Goal: Task Accomplishment & Management: Use online tool/utility

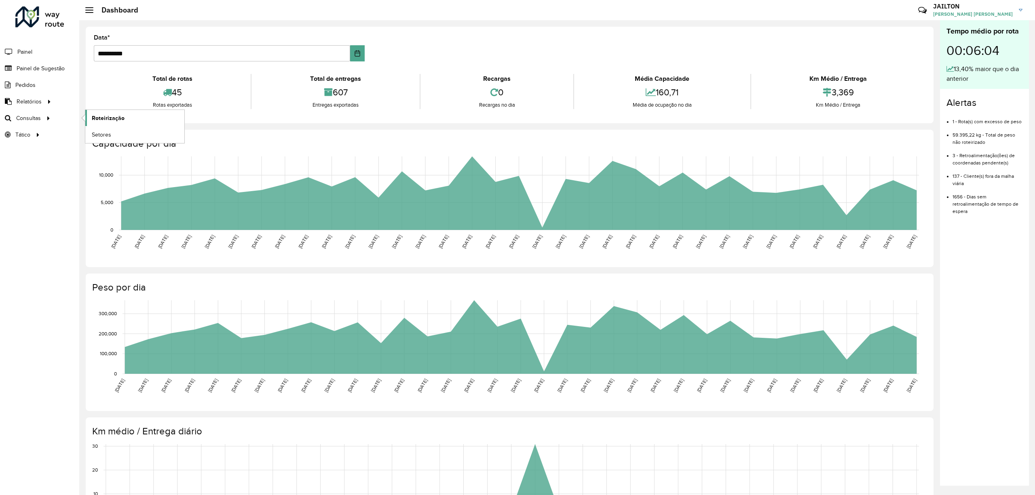
click at [112, 118] on span "Roteirização" at bounding box center [108, 118] width 33 height 8
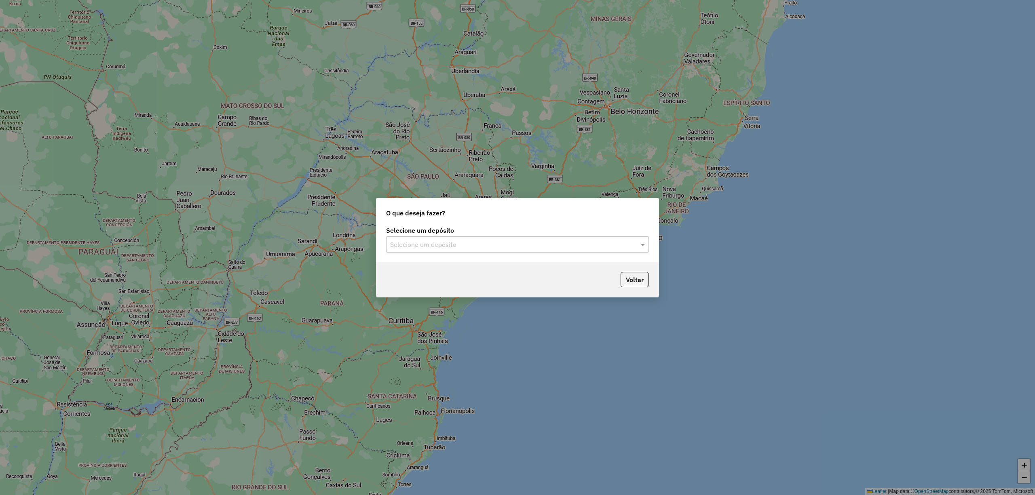
click at [525, 243] on input "text" at bounding box center [509, 245] width 238 height 10
click at [472, 278] on ng-dropdown-panel "CDD Embu" at bounding box center [517, 267] width 262 height 23
click at [497, 272] on div "CDD Embu" at bounding box center [517, 268] width 262 height 14
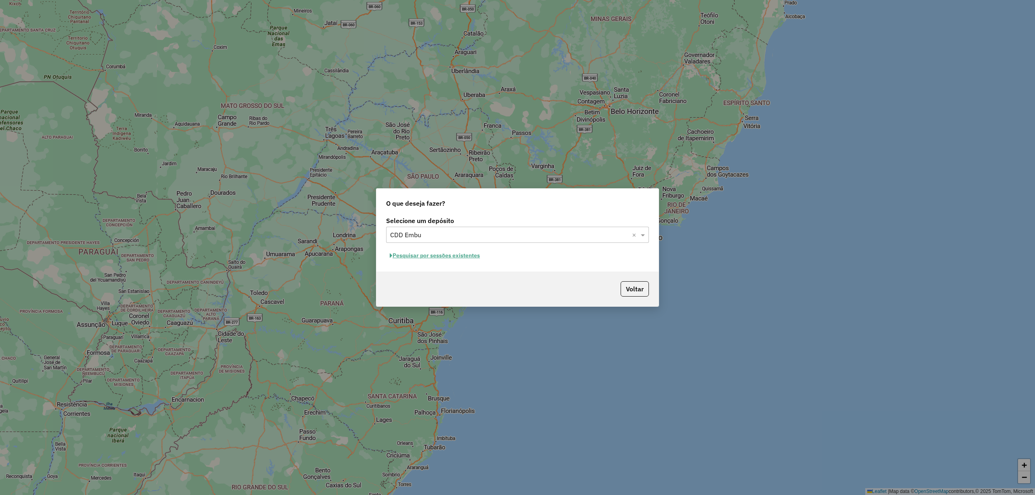
click at [521, 245] on div "Selecione um depósito Selecione um depósito × CDD Embu × Pesquisar por sessões …" at bounding box center [517, 243] width 282 height 57
click at [511, 240] on div "Selecione um depósito × CDD Embu ×" at bounding box center [517, 235] width 263 height 16
click at [487, 258] on div "CDD Embu" at bounding box center [517, 258] width 262 height 14
click at [462, 259] on button "Pesquisar por sessões existentes" at bounding box center [434, 255] width 97 height 13
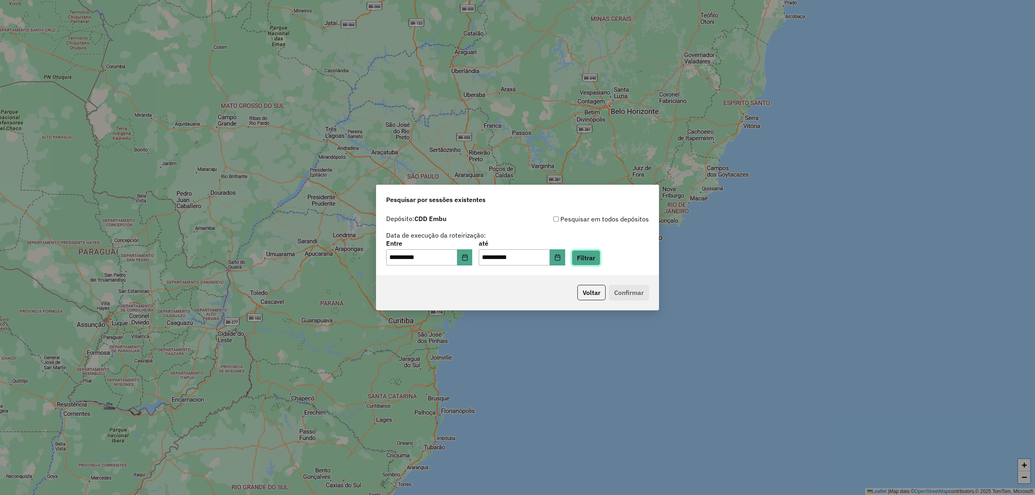
click at [600, 252] on button "Filtrar" at bounding box center [586, 257] width 29 height 15
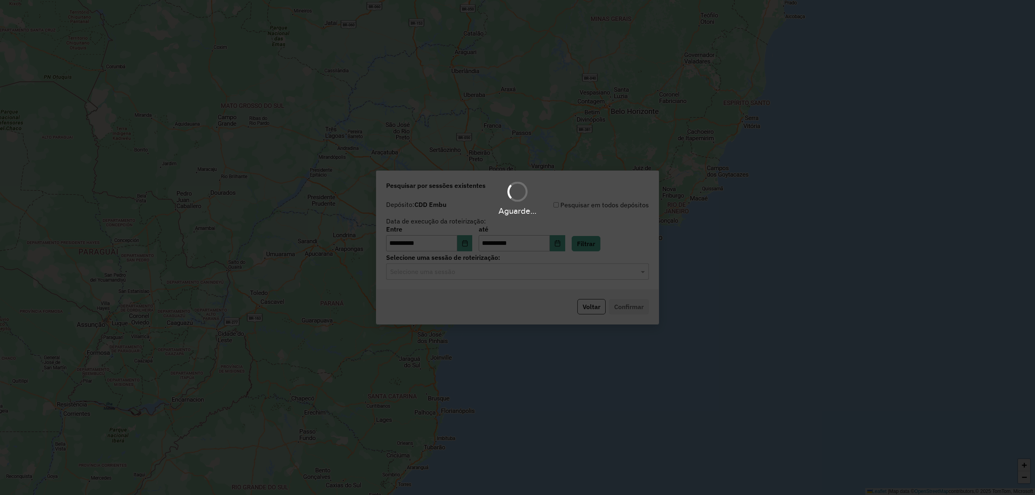
click at [602, 276] on hb-app "**********" at bounding box center [517, 247] width 1035 height 495
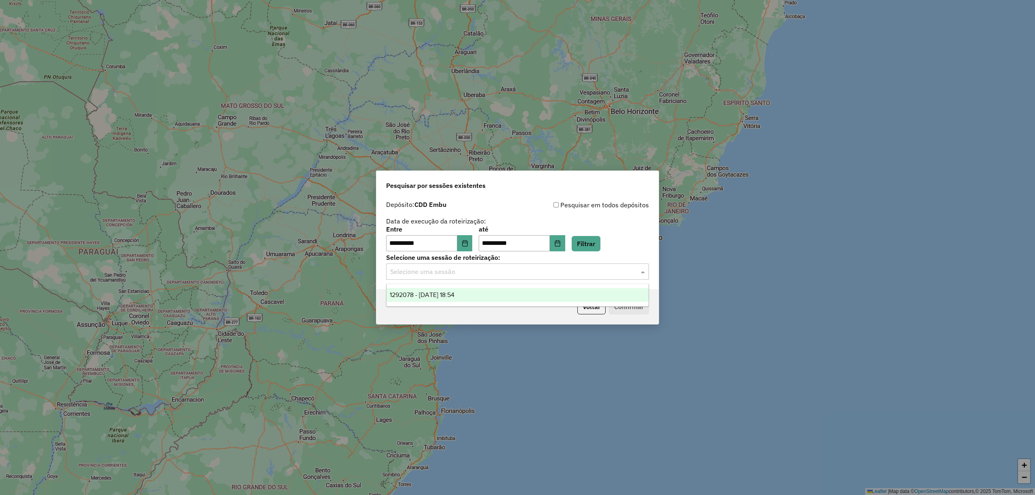
click at [597, 273] on input "text" at bounding box center [509, 272] width 238 height 10
click at [552, 294] on div "1292078 - 10/10/2025 18:54" at bounding box center [517, 295] width 262 height 14
click at [633, 312] on button "Confirmar" at bounding box center [629, 306] width 40 height 15
click at [595, 314] on button "Voltar" at bounding box center [591, 306] width 28 height 15
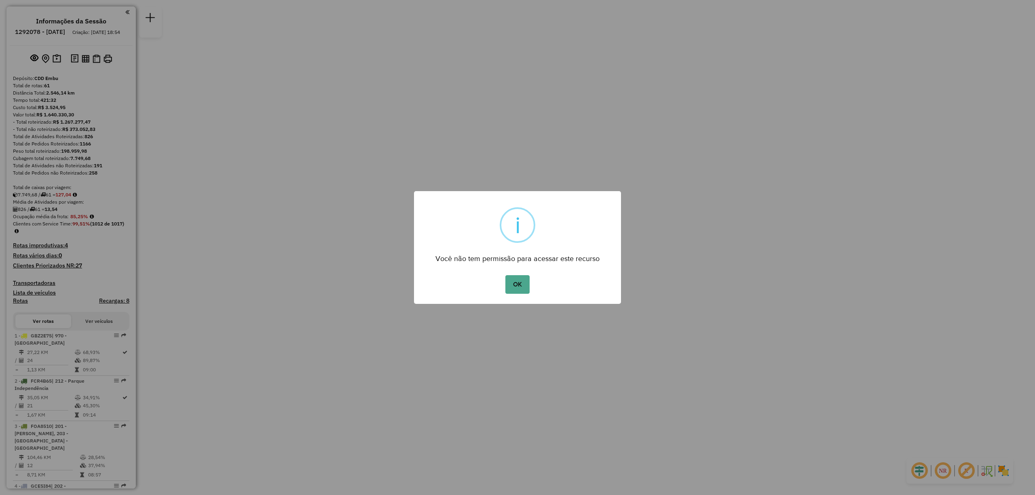
click at [536, 285] on div "OK No Cancel" at bounding box center [517, 284] width 207 height 23
click at [523, 283] on button "OK" at bounding box center [517, 284] width 24 height 19
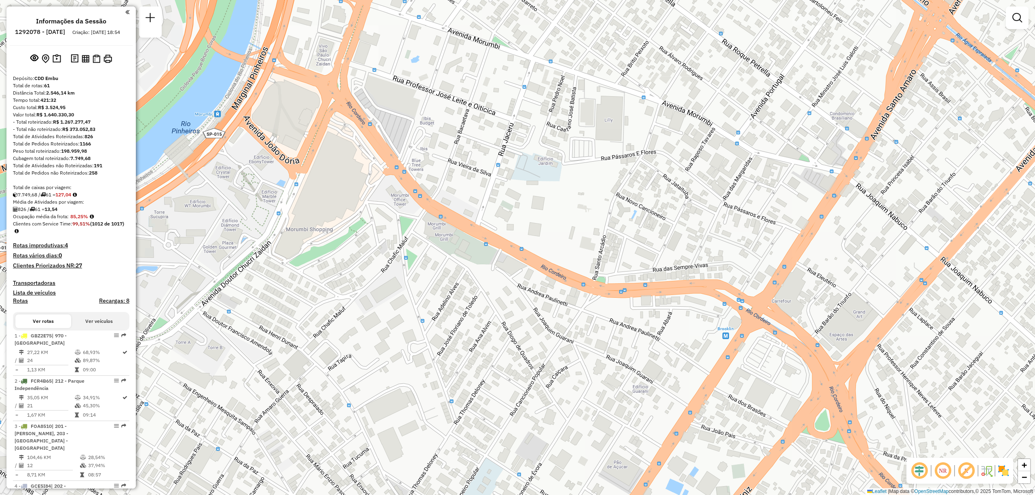
click at [1004, 472] on img at bounding box center [1003, 470] width 13 height 13
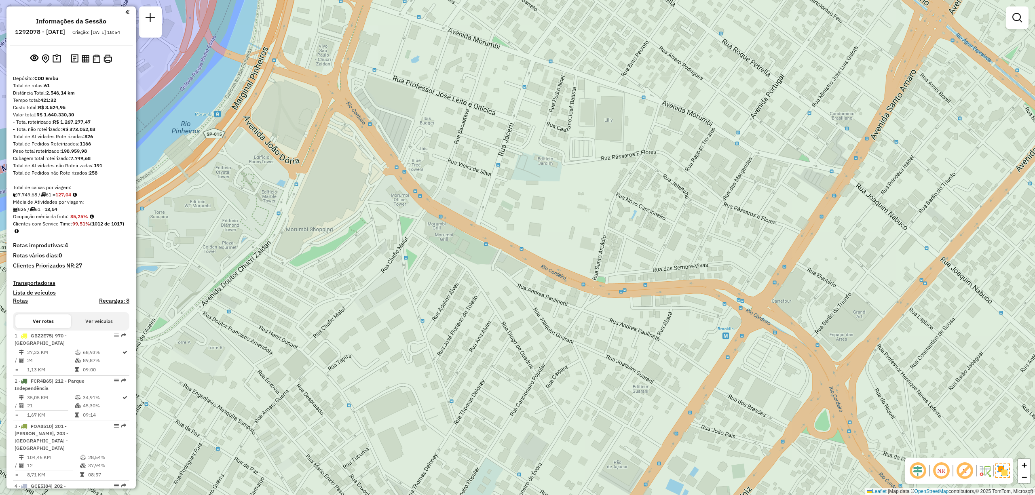
click at [936, 473] on em at bounding box center [940, 470] width 19 height 19
click at [913, 471] on em at bounding box center [917, 470] width 19 height 19
drag, startPoint x: 563, startPoint y: 207, endPoint x: 728, endPoint y: 354, distance: 221.3
click at [725, 354] on div "Janela de atendimento Grade de atendimento Capacidade Transportadoras Veículos …" at bounding box center [517, 247] width 1035 height 495
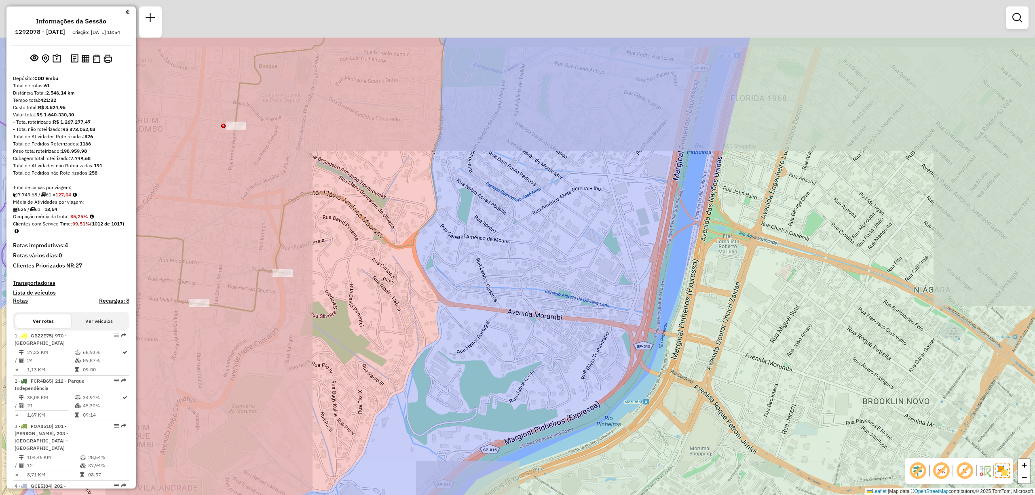
drag, startPoint x: 537, startPoint y: 180, endPoint x: 682, endPoint y: 318, distance: 200.4
click at [681, 318] on div "Janela de atendimento Grade de atendimento Capacidade Transportadoras Veículos …" at bounding box center [517, 247] width 1035 height 495
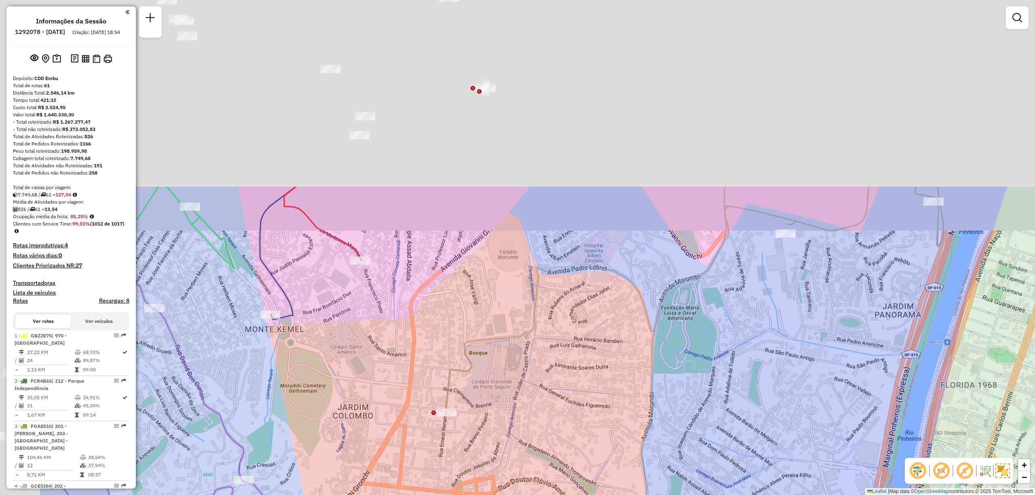
drag, startPoint x: 507, startPoint y: 156, endPoint x: 650, endPoint y: 392, distance: 276.2
click at [650, 392] on icon at bounding box center [578, 484] width 730 height 594
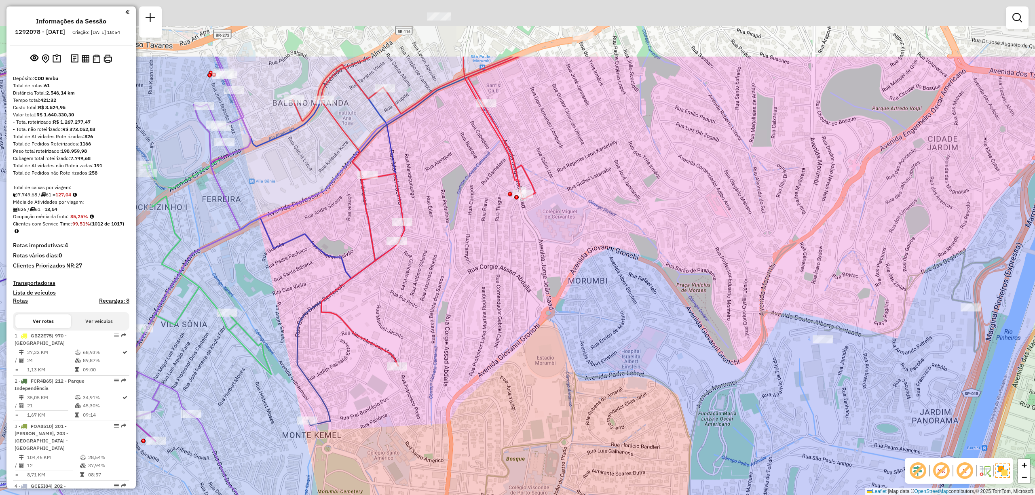
drag, startPoint x: 579, startPoint y: 259, endPoint x: 673, endPoint y: 416, distance: 183.3
click at [673, 416] on div "Janela de atendimento Grade de atendimento Capacidade Transportadoras Veículos …" at bounding box center [517, 247] width 1035 height 495
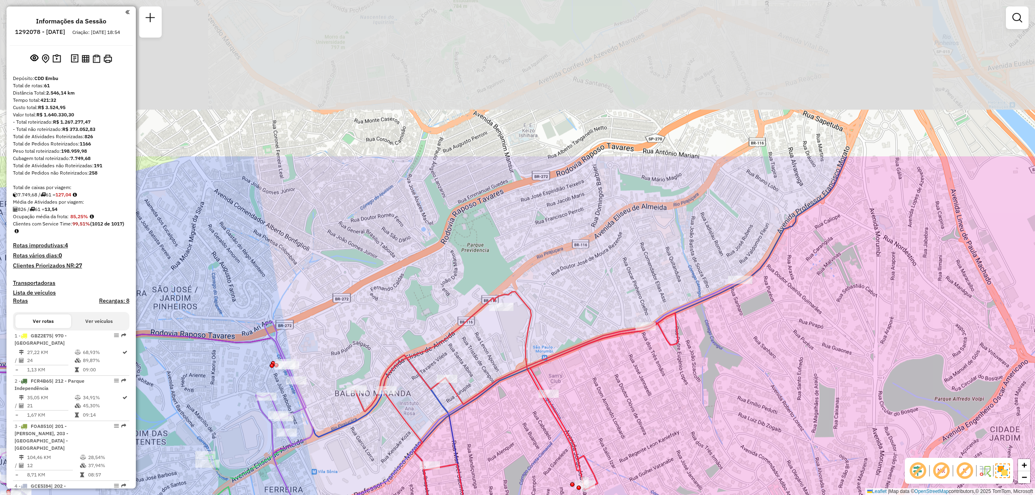
drag, startPoint x: 635, startPoint y: 113, endPoint x: 610, endPoint y: 324, distance: 212.1
click at [612, 324] on div "Janela de atendimento Grade de atendimento Capacidade Transportadoras Veículos …" at bounding box center [517, 247] width 1035 height 495
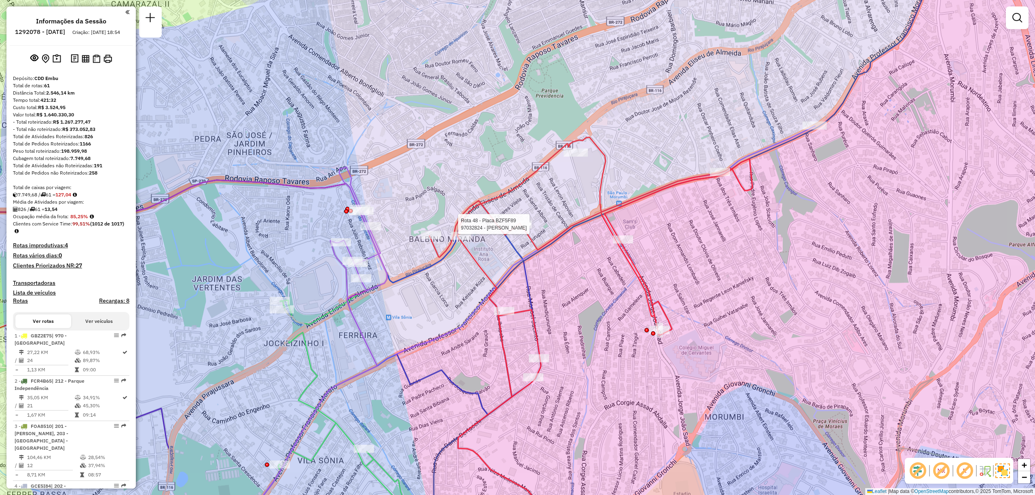
select select "**********"
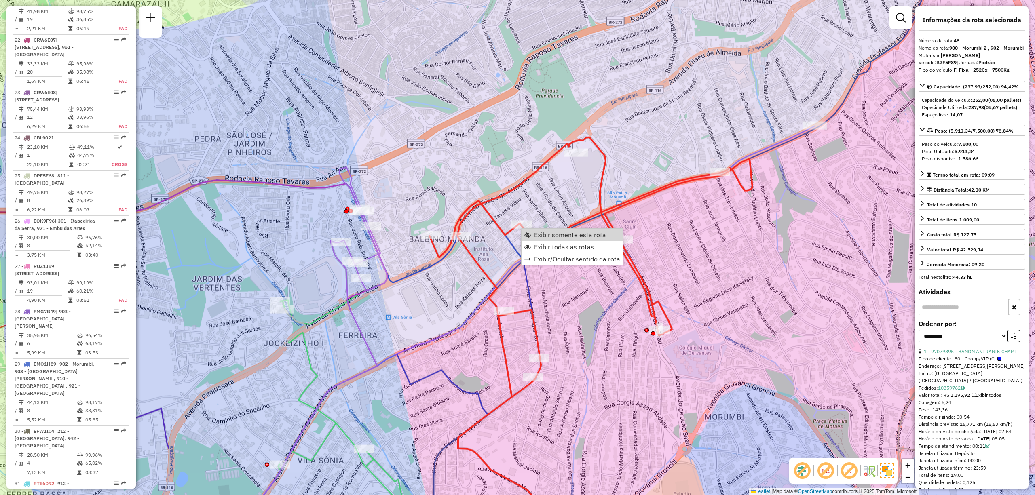
scroll to position [2538, 0]
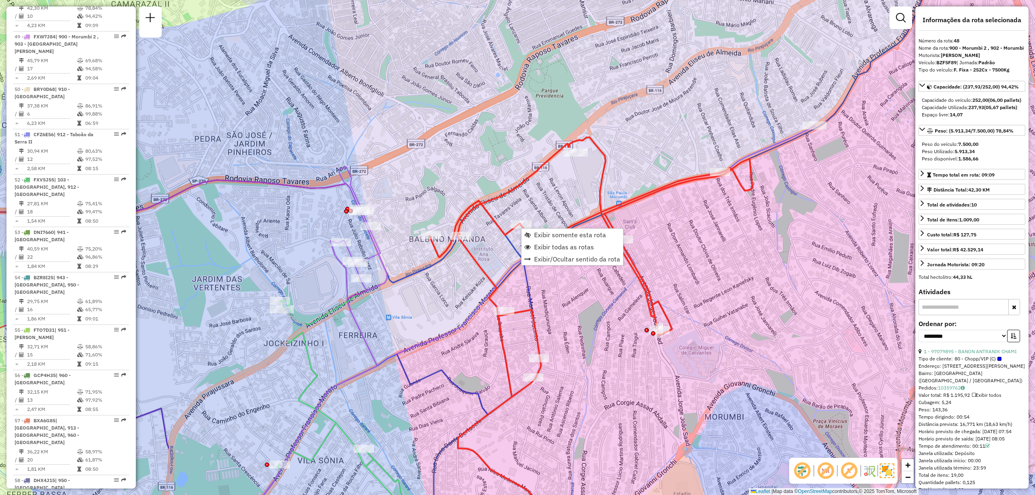
click at [862, 192] on div "Janela de atendimento Grade de atendimento Capacidade Transportadoras Veículos …" at bounding box center [517, 247] width 1035 height 495
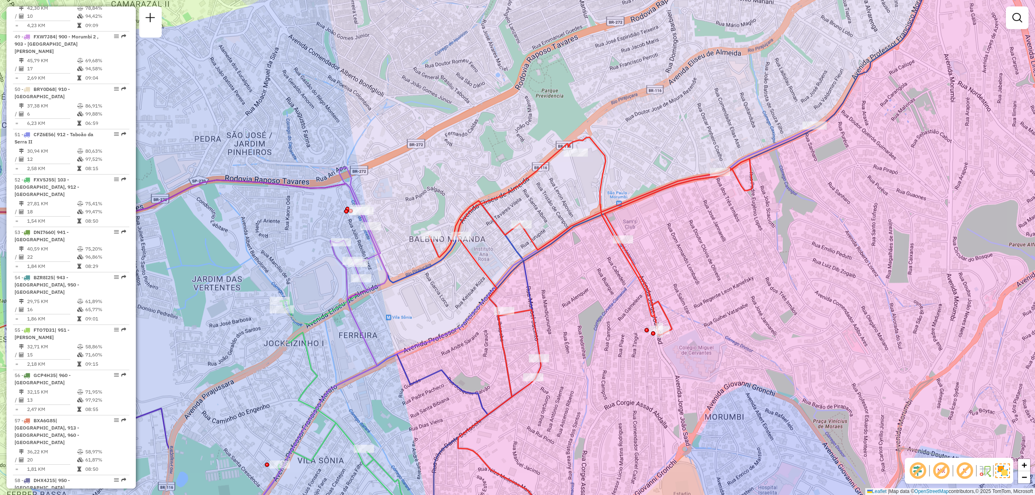
click at [948, 467] on em at bounding box center [940, 470] width 19 height 19
click at [966, 464] on em at bounding box center [964, 470] width 19 height 19
click at [940, 470] on em at bounding box center [940, 470] width 19 height 19
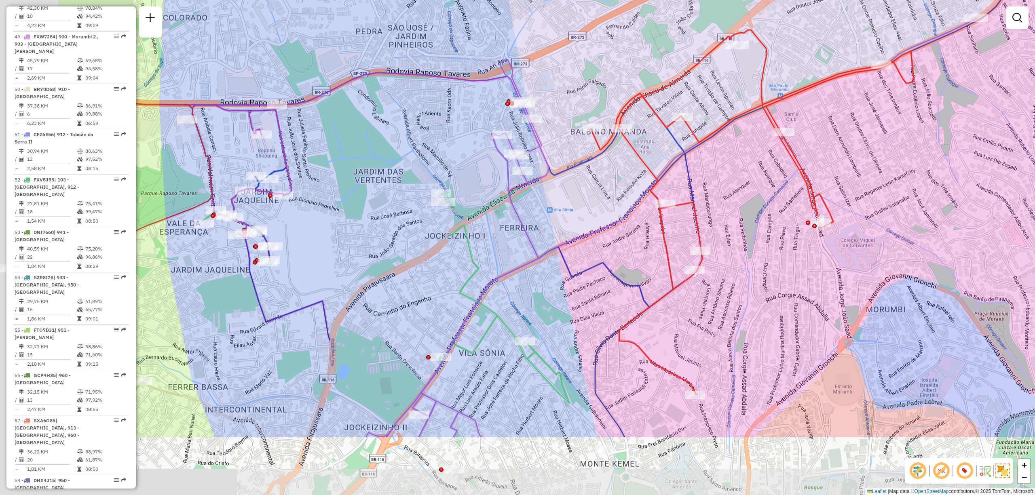
drag, startPoint x: 571, startPoint y: 335, endPoint x: 732, endPoint y: 228, distance: 193.8
click at [732, 228] on div "Janela de atendimento Grade de atendimento Capacidade Transportadoras Veículos …" at bounding box center [517, 247] width 1035 height 495
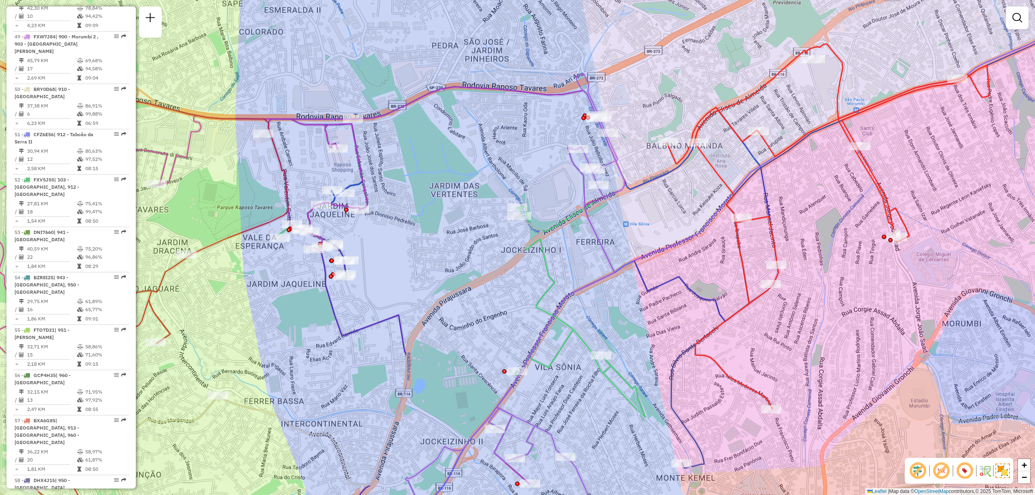
drag, startPoint x: 778, startPoint y: 316, endPoint x: 838, endPoint y: 365, distance: 77.2
click at [838, 365] on div "Janela de atendimento Grade de atendimento Capacidade Transportadoras Veículos …" at bounding box center [517, 247] width 1035 height 495
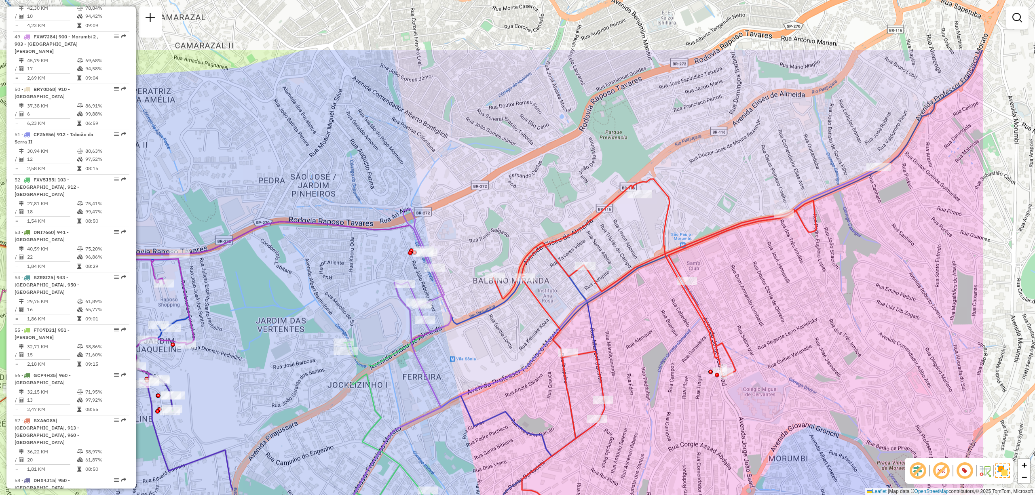
drag, startPoint x: 906, startPoint y: 222, endPoint x: 751, endPoint y: 321, distance: 184.3
click at [751, 321] on div "Janela de atendimento Grade de atendimento Capacidade Transportadoras Veículos …" at bounding box center [517, 247] width 1035 height 495
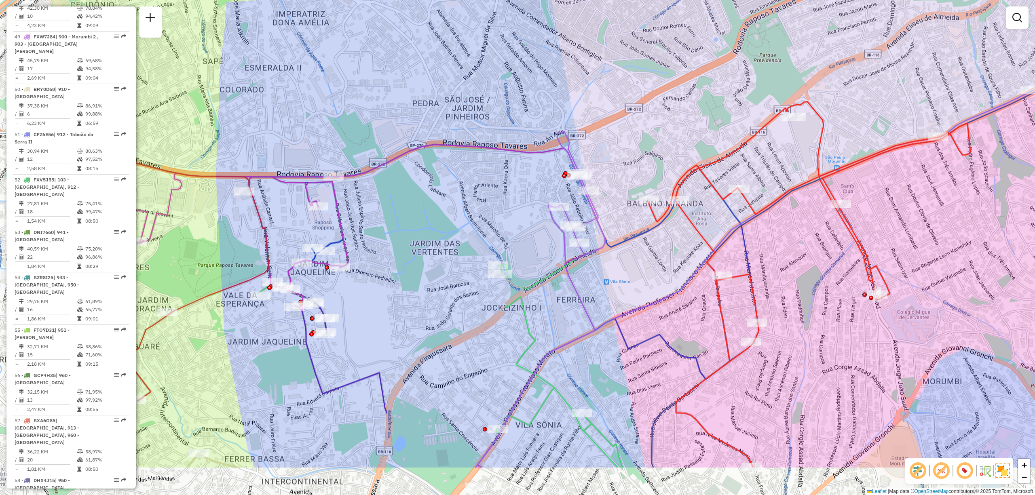
drag, startPoint x: 539, startPoint y: 376, endPoint x: 683, endPoint y: 302, distance: 161.6
click at [683, 302] on div "Janela de atendimento Grade de atendimento Capacidade Transportadoras Veículos …" at bounding box center [517, 247] width 1035 height 495
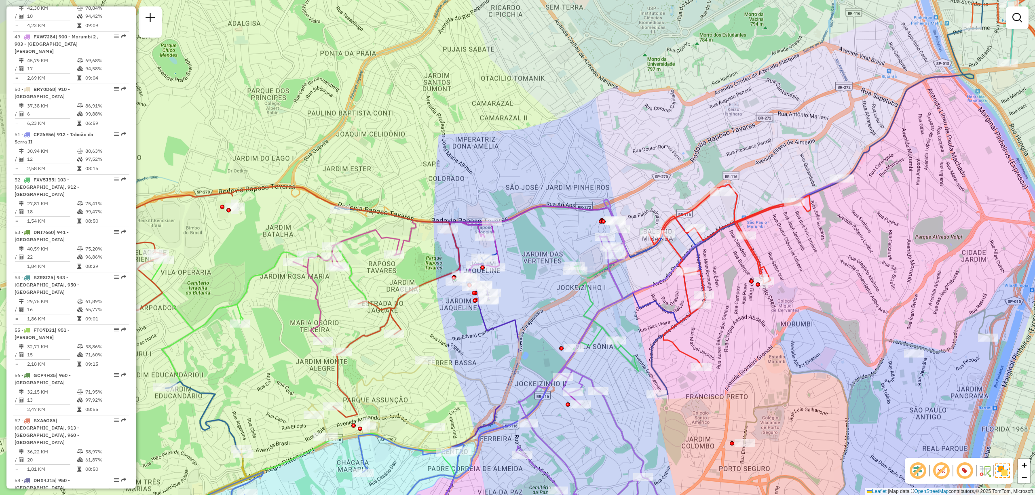
drag, startPoint x: 602, startPoint y: 323, endPoint x: 629, endPoint y: 296, distance: 37.7
click at [629, 296] on icon at bounding box center [637, 349] width 409 height 340
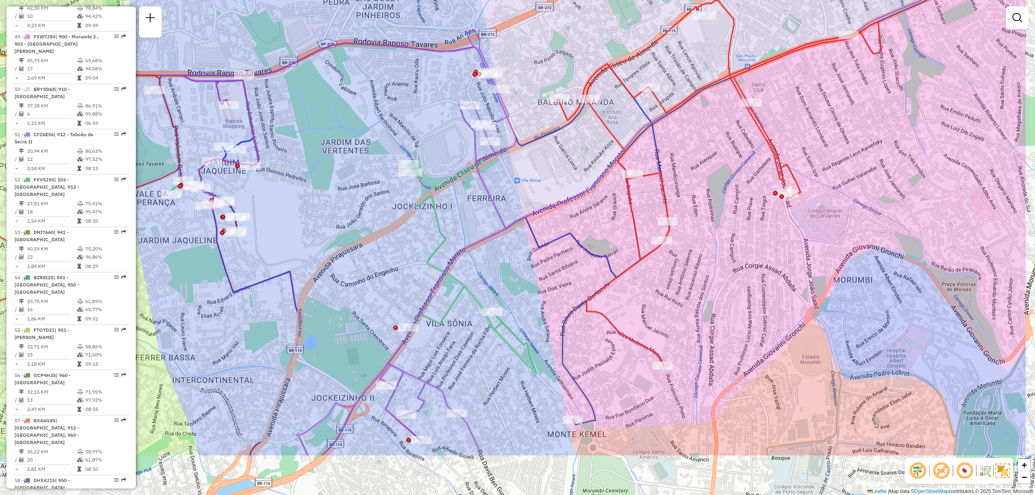
drag, startPoint x: 934, startPoint y: 198, endPoint x: 816, endPoint y: 122, distance: 139.5
click at [822, 108] on div "Janela de atendimento Grade de atendimento Capacidade Transportadoras Veículos …" at bounding box center [517, 247] width 1035 height 495
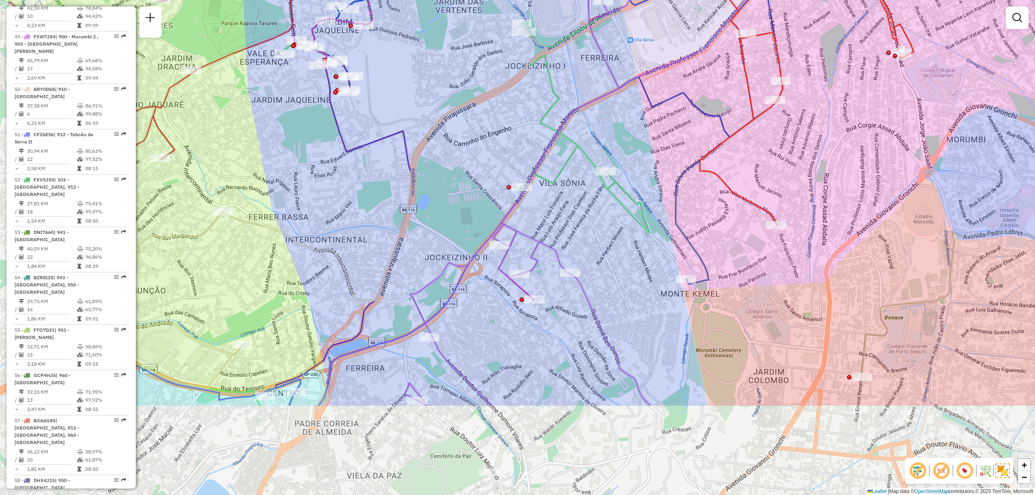
drag, startPoint x: 610, startPoint y: 357, endPoint x: 705, endPoint y: 245, distance: 146.5
click at [705, 245] on div "Janela de atendimento Grade de atendimento Capacidade Transportadoras Veículos …" at bounding box center [517, 247] width 1035 height 495
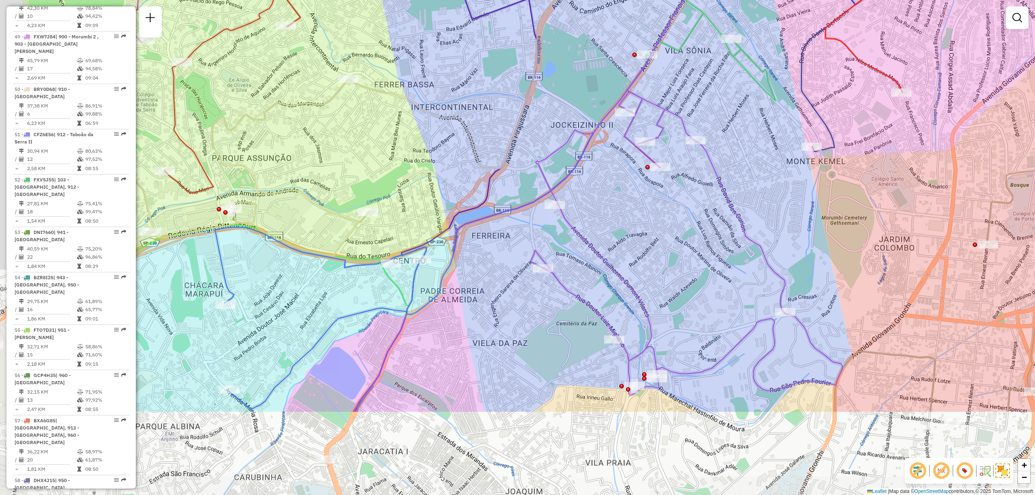
drag, startPoint x: 455, startPoint y: 483, endPoint x: 581, endPoint y: 350, distance: 183.6
click at [581, 350] on div "Janela de atendimento Grade de atendimento Capacidade Transportadoras Veículos …" at bounding box center [517, 247] width 1035 height 495
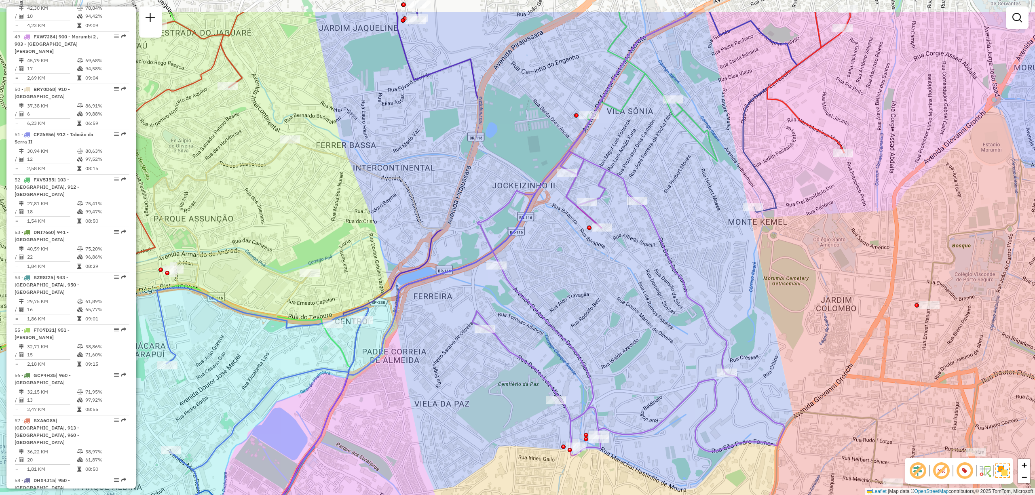
drag, startPoint x: 768, startPoint y: 169, endPoint x: 678, endPoint y: 245, distance: 117.9
click at [679, 245] on div "Janela de atendimento Grade de atendimento Capacidade Transportadoras Veículos …" at bounding box center [517, 247] width 1035 height 495
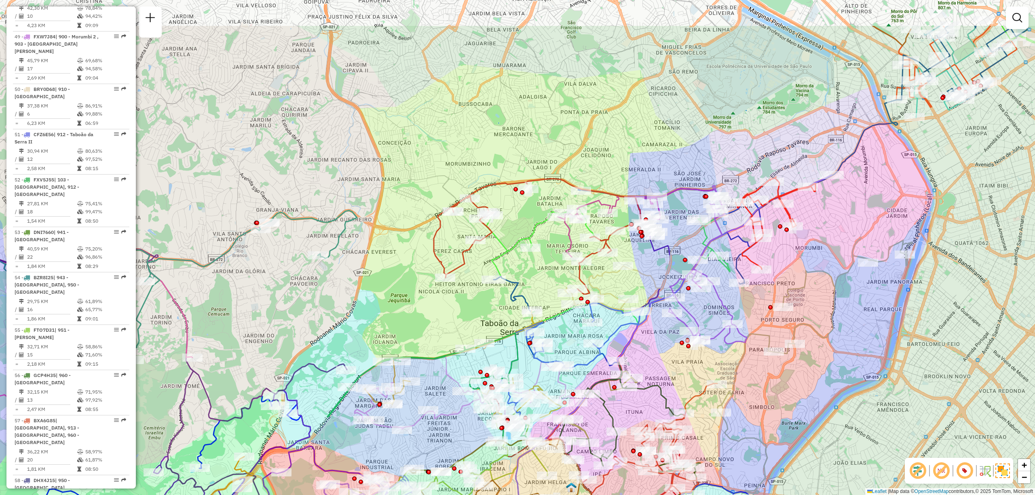
drag, startPoint x: 715, startPoint y: 238, endPoint x: 733, endPoint y: 308, distance: 72.7
click at [736, 308] on div "Janela de atendimento Grade de atendimento Capacidade Transportadoras Veículos …" at bounding box center [517, 247] width 1035 height 495
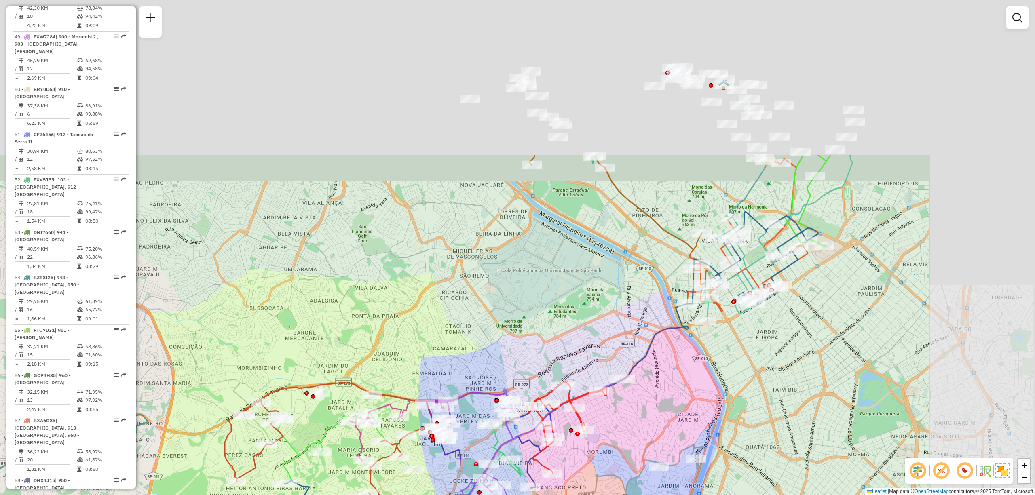
drag, startPoint x: 815, startPoint y: 248, endPoint x: 751, endPoint y: 337, distance: 109.5
click at [751, 337] on div "Rota 49 - Placa FXW7J84 97048801 - PANIF DOCEIRA PORTAL Janela de atendimento G…" at bounding box center [517, 247] width 1035 height 495
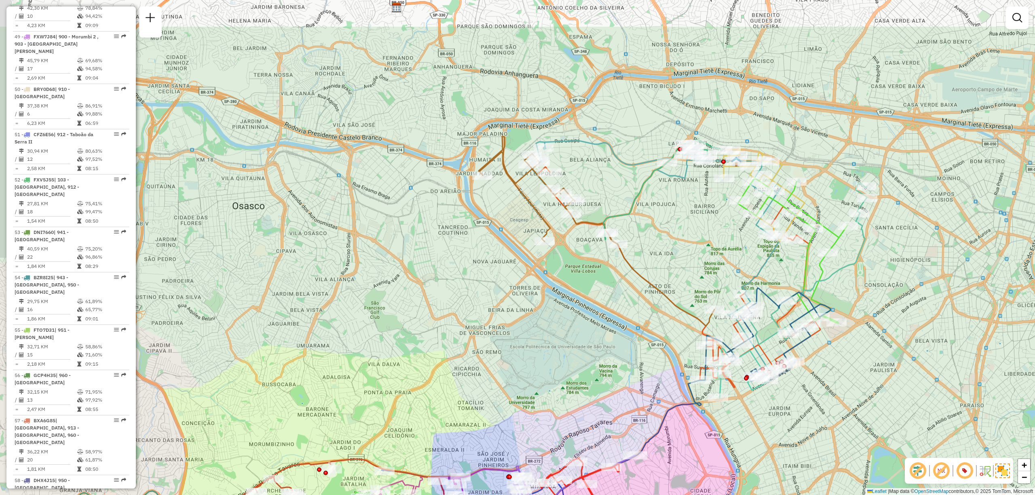
drag, startPoint x: 876, startPoint y: 201, endPoint x: 885, endPoint y: 270, distance: 69.7
click at [885, 270] on div "Rota 49 - Placa FXW7J84 97048801 - PANIF DOCEIRA PORTAL Janela de atendimento G…" at bounding box center [517, 247] width 1035 height 495
